Goal: Task Accomplishment & Management: Use online tool/utility

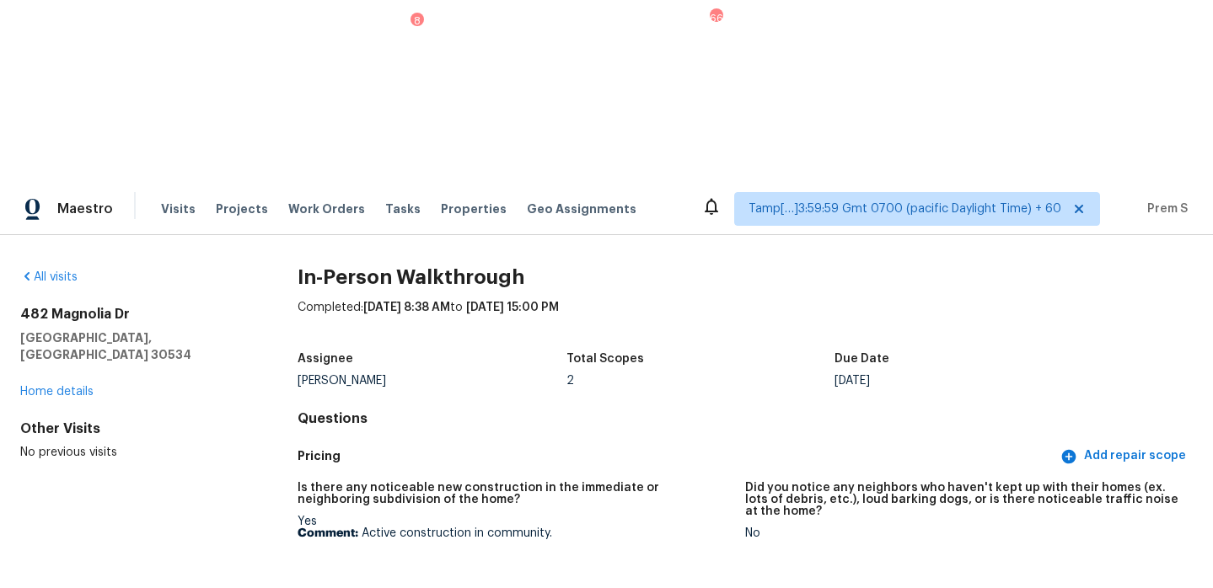
scroll to position [4134, 0]
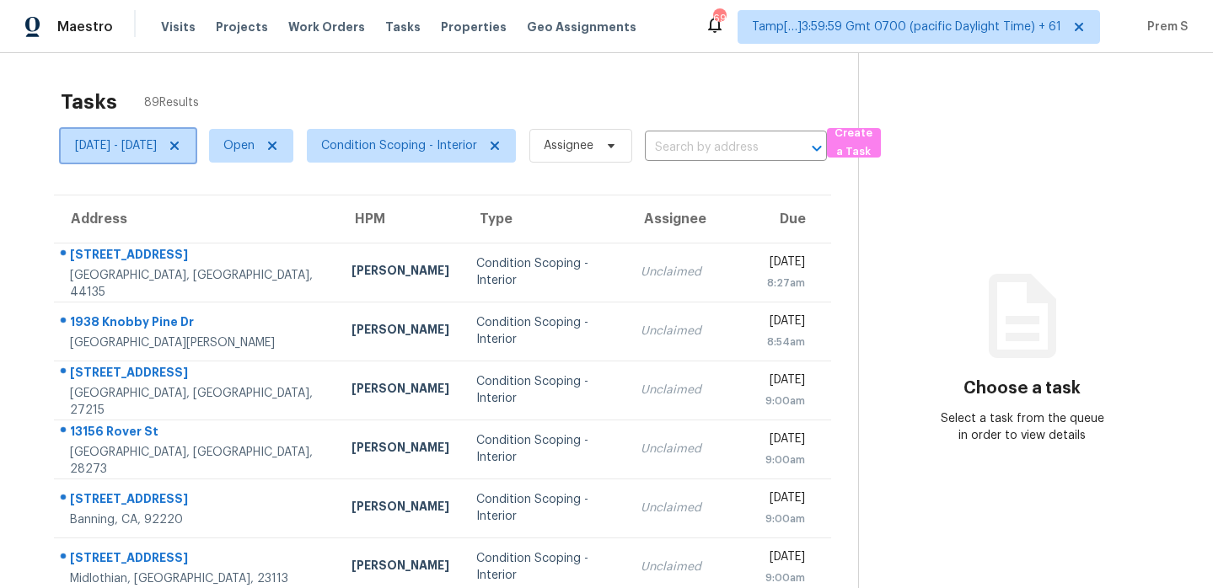
click at [179, 146] on icon at bounding box center [174, 146] width 8 height 8
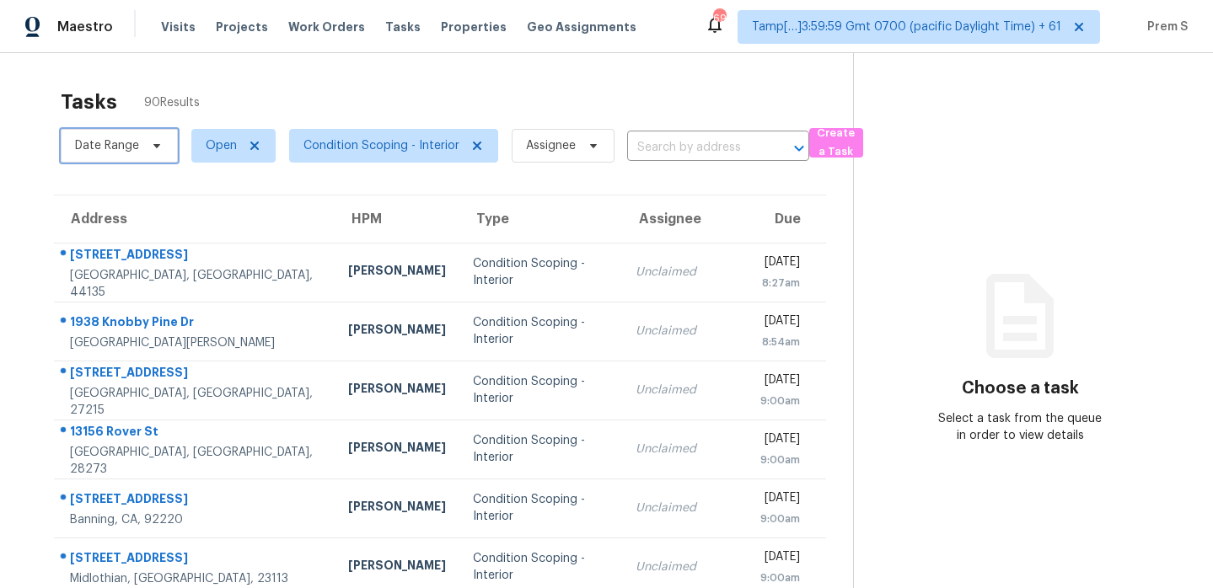
click at [109, 142] on span "Date Range" at bounding box center [107, 145] width 64 height 17
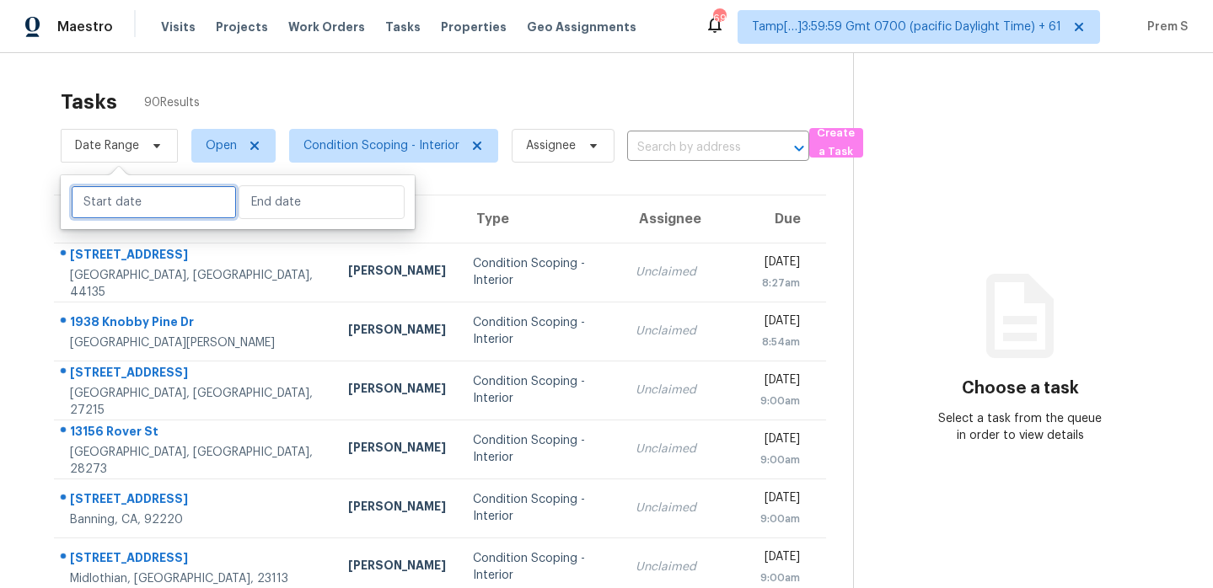
click at [121, 195] on input "text" at bounding box center [154, 202] width 166 height 34
select select "7"
select select "2025"
select select "8"
select select "2025"
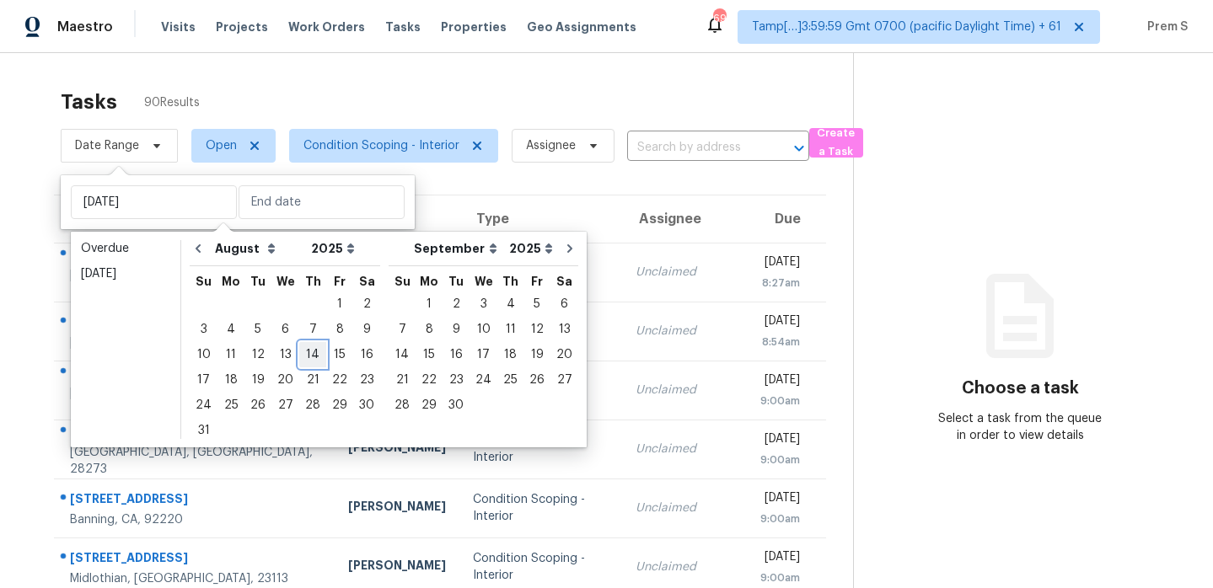
click at [302, 348] on div "14" at bounding box center [312, 355] width 27 height 24
type input "Thu, Aug 14"
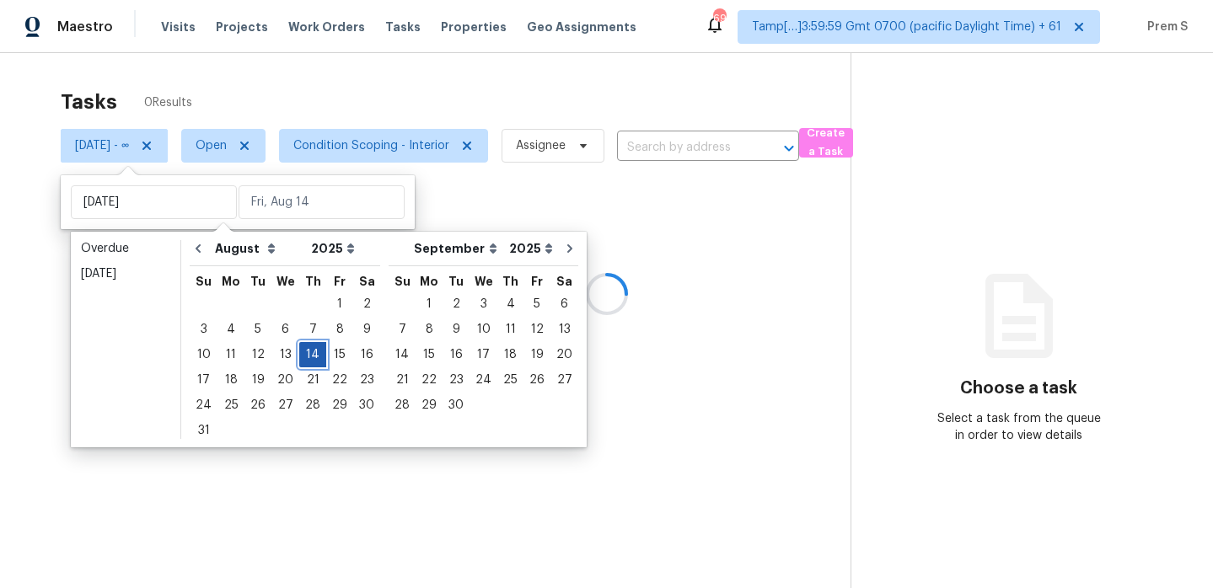
click at [302, 348] on div "14" at bounding box center [312, 355] width 27 height 24
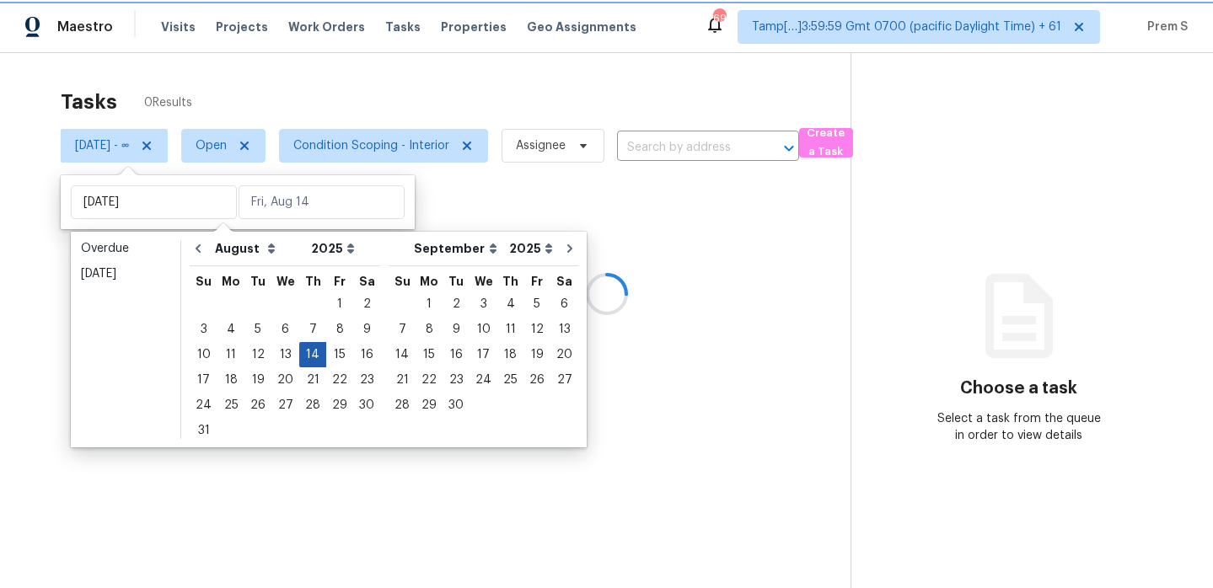
type input "Thu, Aug 14"
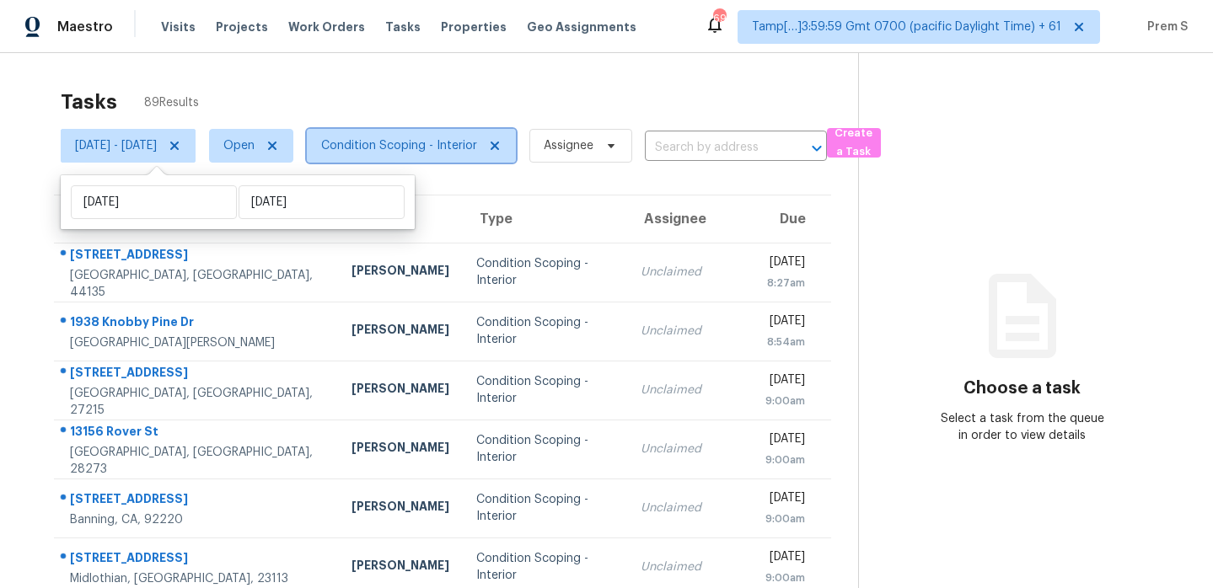
click at [477, 150] on span "Condition Scoping - Interior" at bounding box center [399, 145] width 156 height 17
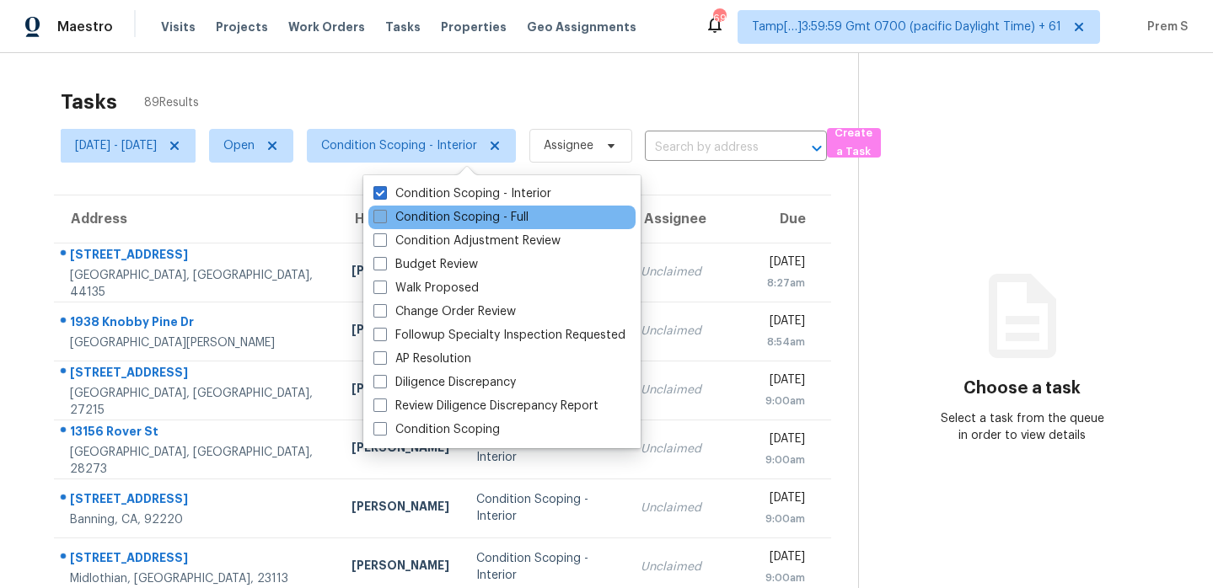
click at [463, 216] on label "Condition Scoping - Full" at bounding box center [450, 217] width 155 height 17
click at [384, 216] on input "Condition Scoping - Full" at bounding box center [378, 214] width 11 height 11
checkbox input "true"
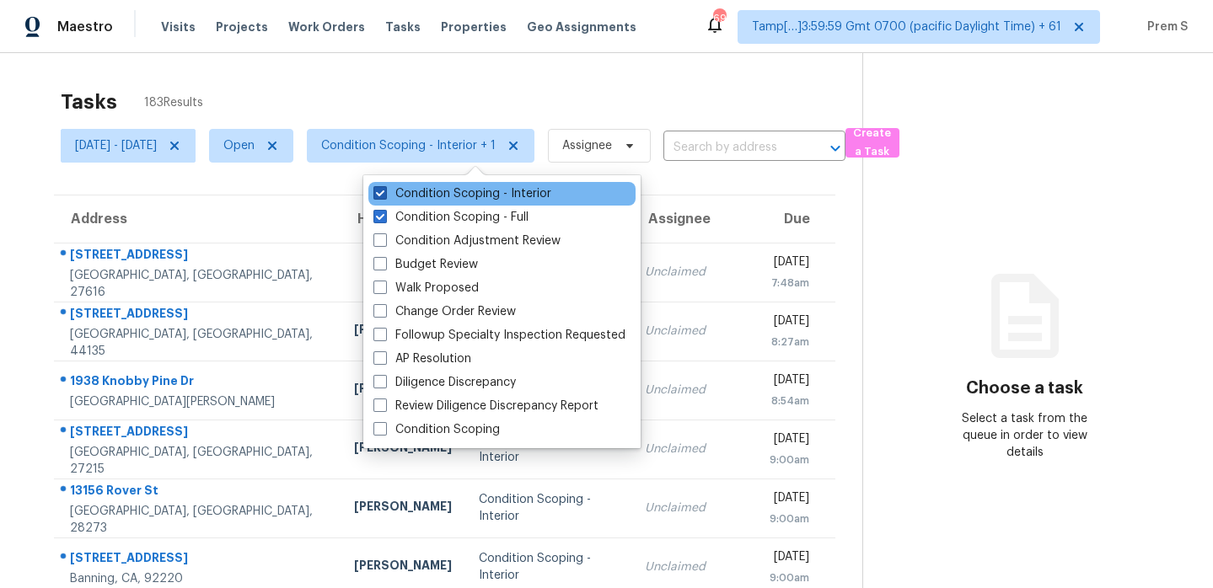
click at [393, 195] on label "Condition Scoping - Interior" at bounding box center [462, 193] width 178 height 17
click at [384, 195] on input "Condition Scoping - Interior" at bounding box center [378, 190] width 11 height 11
checkbox input "false"
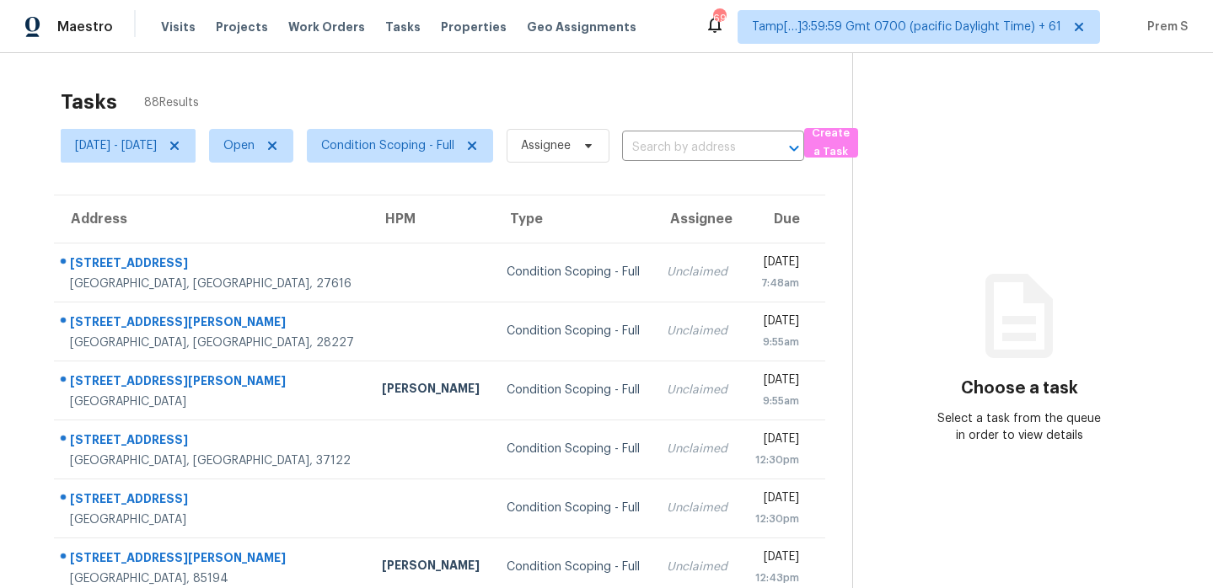
click at [711, 194] on section "Tasks 88 Results Thu, Aug 14 - Thu, Aug 14 Open Condition Scoping - Full Assign…" at bounding box center [439, 479] width 825 height 798
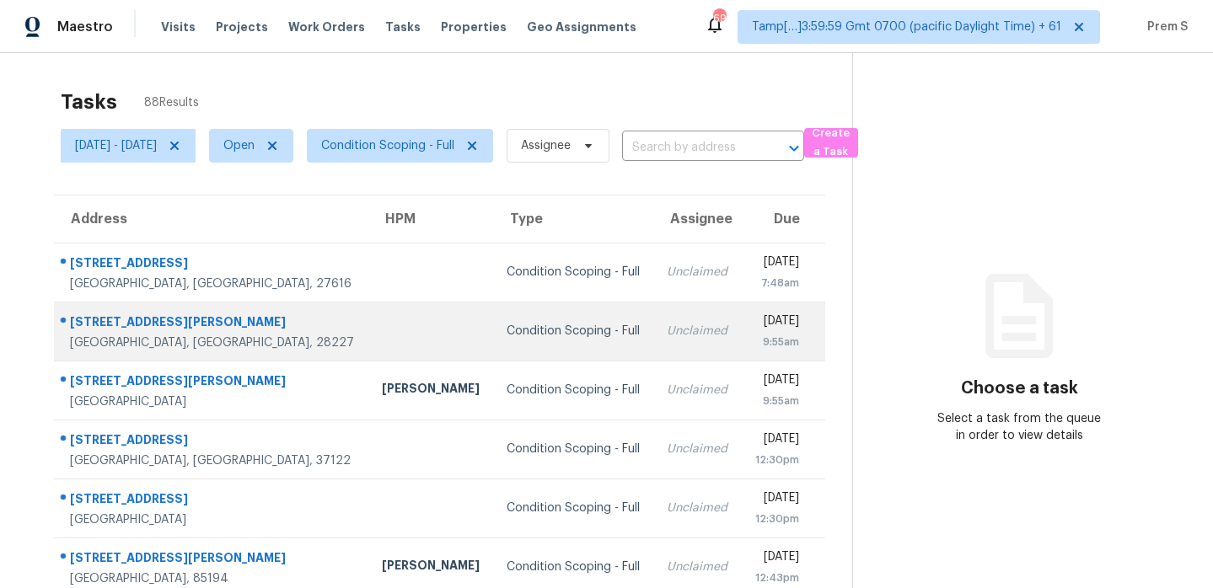
scroll to position [289, 0]
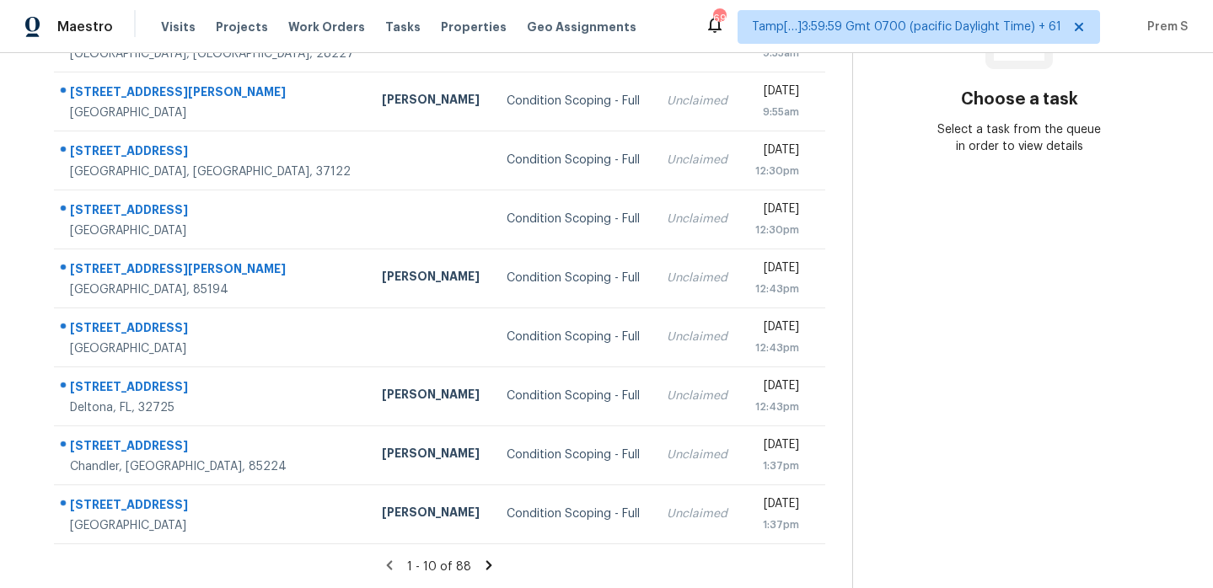
click at [496, 561] on icon at bounding box center [488, 565] width 15 height 15
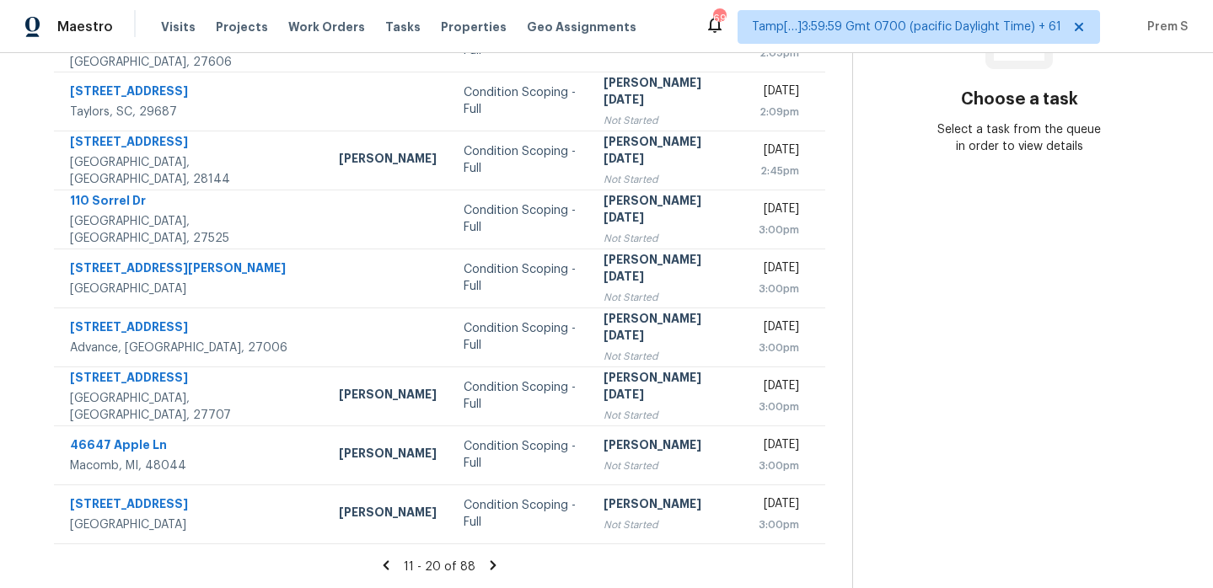
click at [499, 561] on icon at bounding box center [492, 565] width 15 height 15
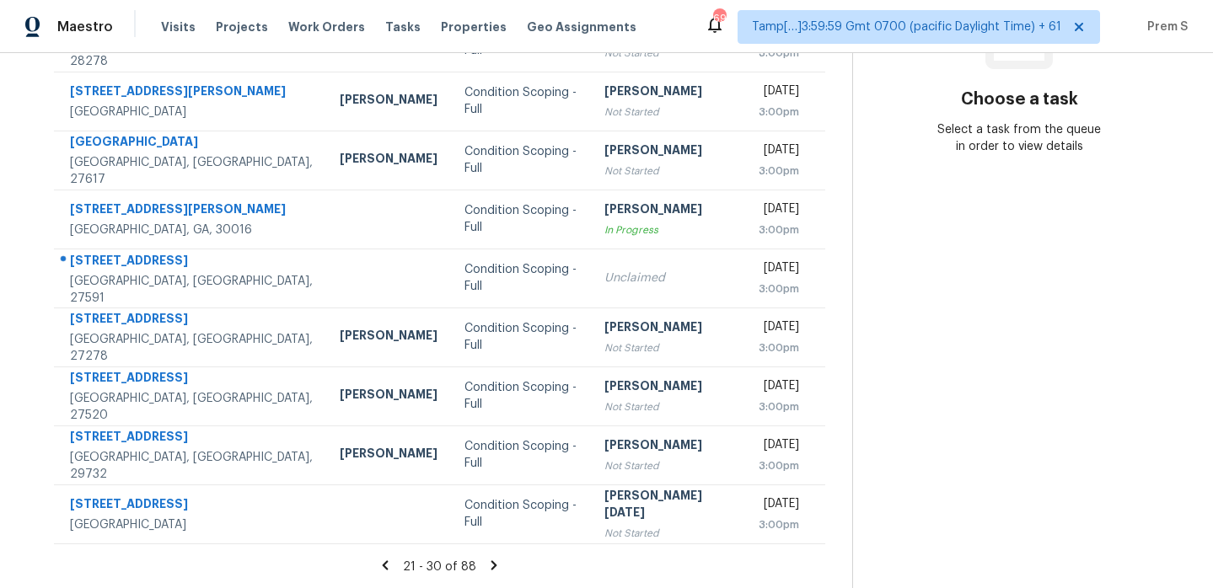
click at [497, 561] on icon at bounding box center [494, 564] width 6 height 9
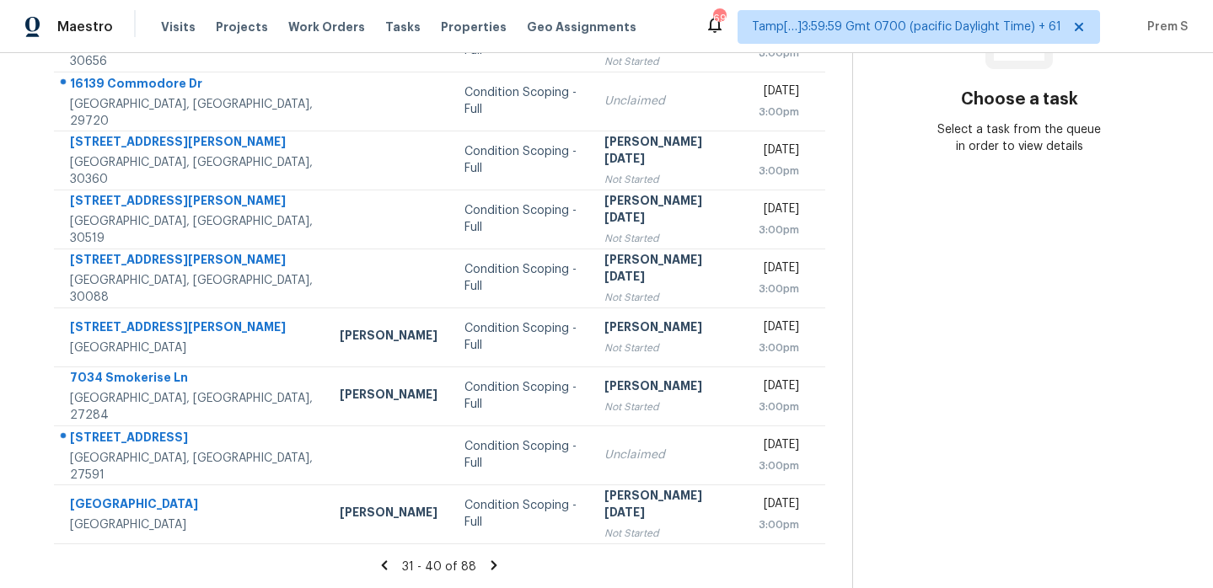
click at [500, 560] on icon at bounding box center [493, 565] width 15 height 15
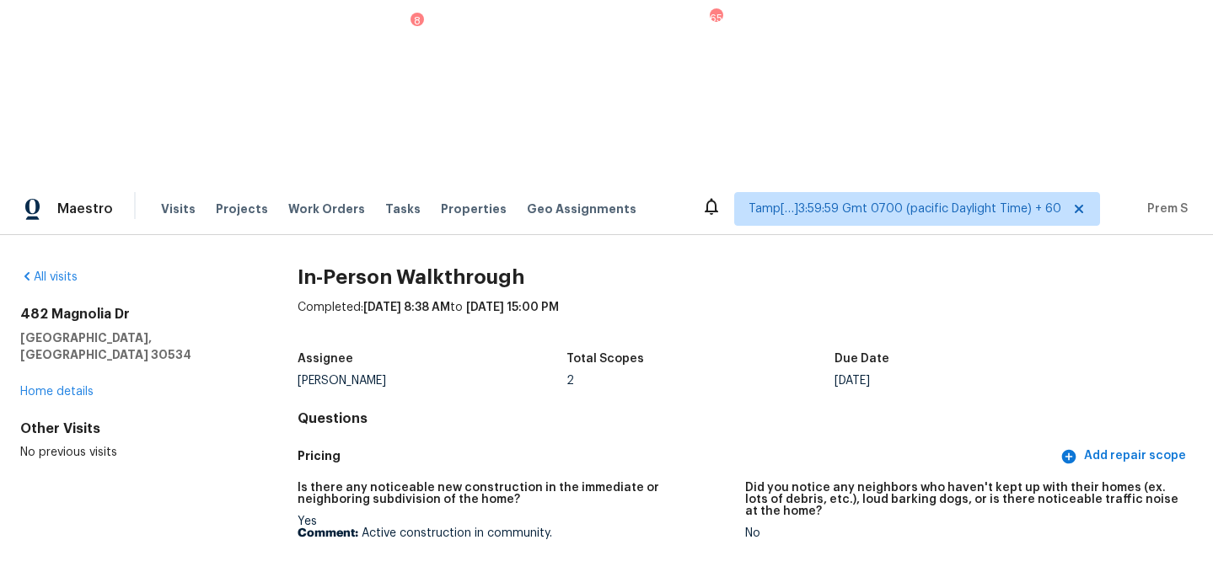
scroll to position [4134, 0]
